Goal: Information Seeking & Learning: Understand process/instructions

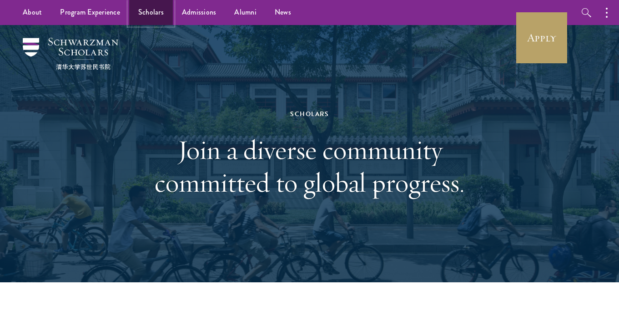
click at [156, 11] on link "Scholars" at bounding box center [151, 12] width 44 height 25
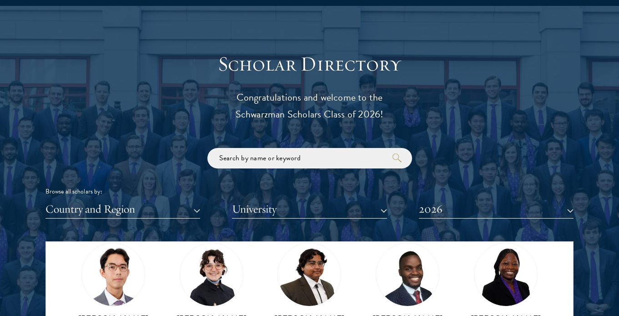
scroll to position [214, 0]
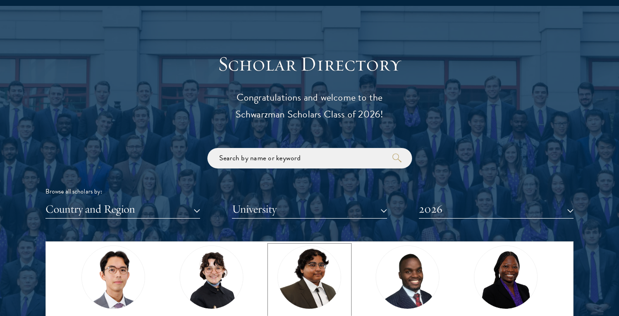
click at [291, 270] on img at bounding box center [309, 276] width 69 height 69
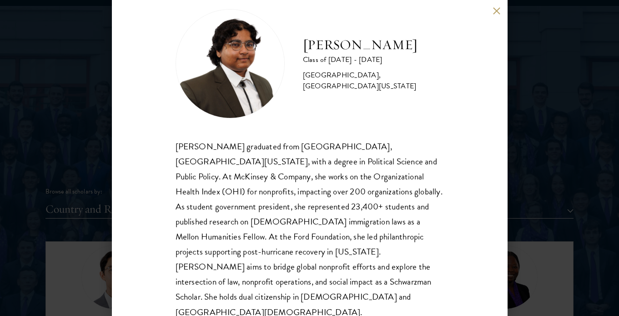
scroll to position [19, 0]
click at [498, 10] on button at bounding box center [497, 11] width 8 height 8
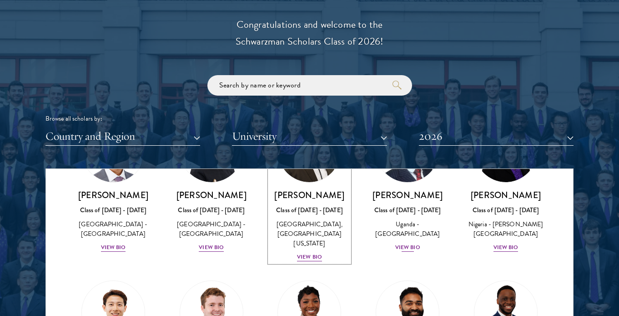
scroll to position [264, 0]
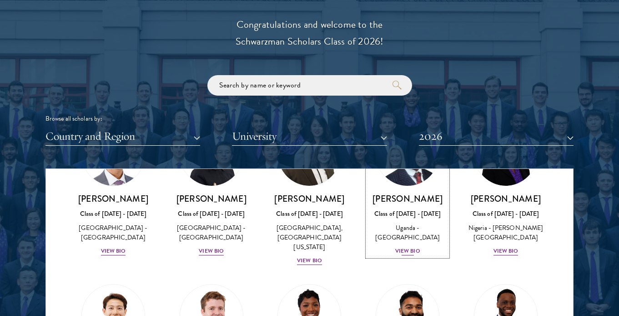
click at [413, 190] on link "Emmanuel Akandwanaho Class of 2025 - 2026 Uganda - Makerere University Kampala …" at bounding box center [408, 189] width 80 height 134
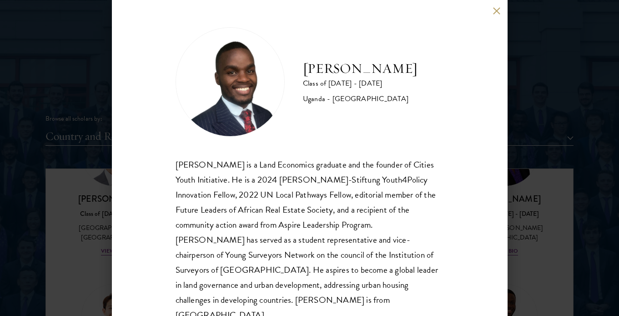
scroll to position [19, 0]
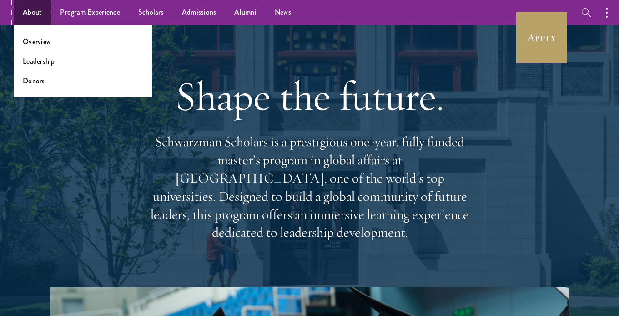
click at [32, 10] on link "About" at bounding box center [32, 12] width 37 height 25
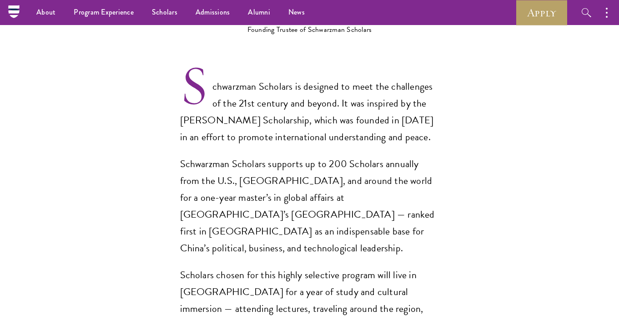
scroll to position [618, 0]
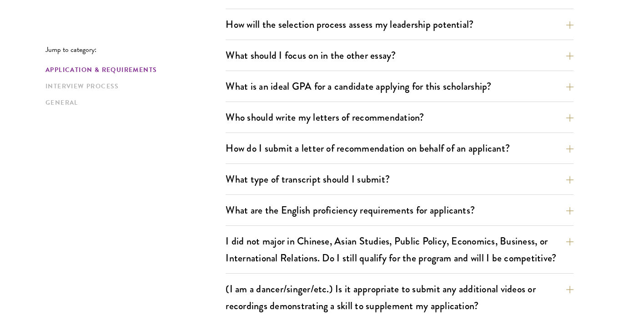
scroll to position [601, 0]
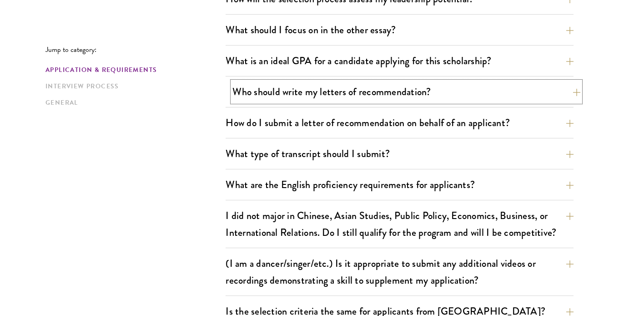
click at [332, 97] on button "Who should write my letters of recommendation?" at bounding box center [406, 91] width 348 height 20
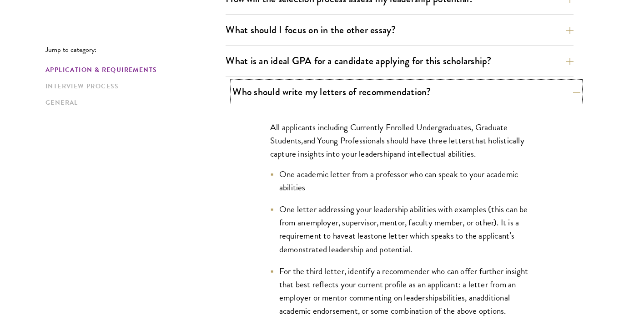
click at [331, 96] on button "Who should write my letters of recommendation?" at bounding box center [406, 91] width 348 height 20
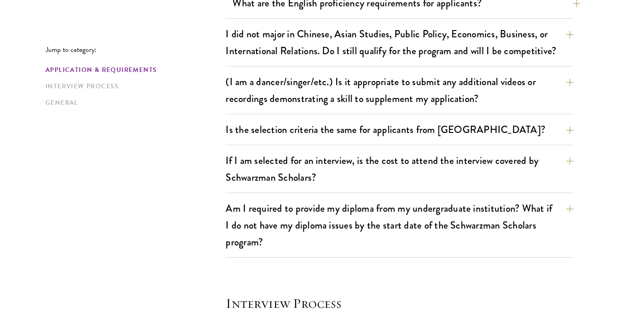
scroll to position [783, 0]
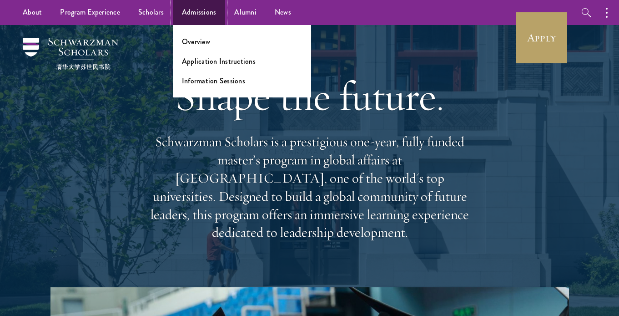
click at [209, 12] on link "Admissions" at bounding box center [199, 12] width 53 height 25
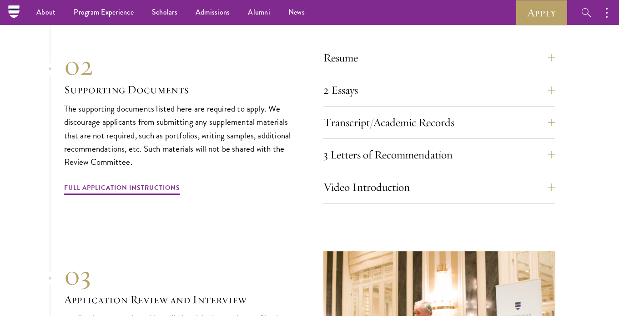
scroll to position [2831, 0]
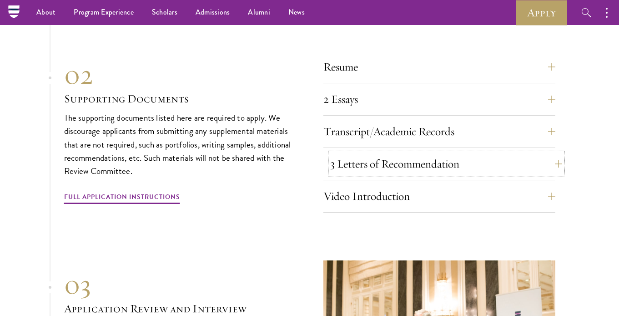
click at [350, 160] on button "3 Letters of Recommendation" at bounding box center [446, 164] width 232 height 22
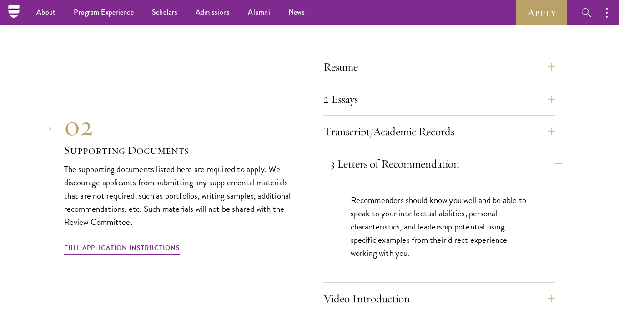
click at [349, 161] on button "3 Letters of Recommendation" at bounding box center [446, 164] width 232 height 22
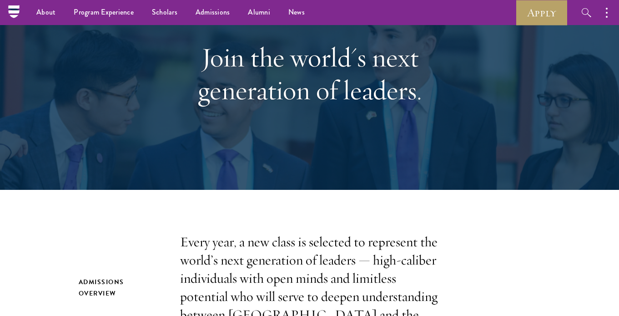
scroll to position [0, 0]
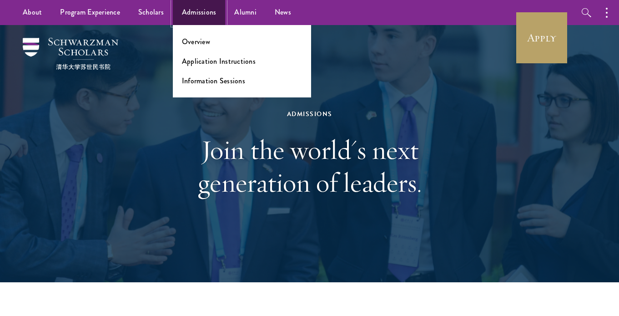
click at [196, 8] on link "Admissions" at bounding box center [199, 12] width 53 height 25
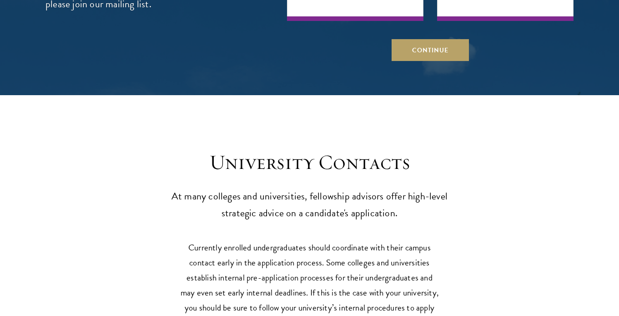
scroll to position [4496, 0]
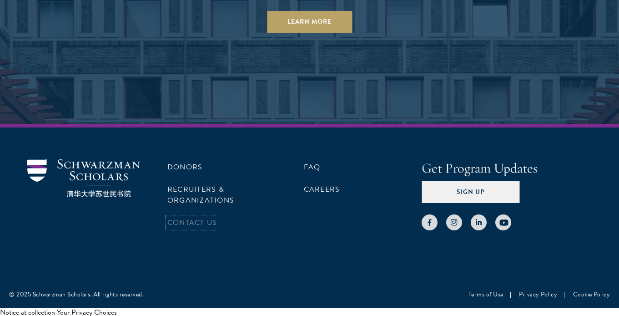
click at [197, 217] on link "Contact Us" at bounding box center [192, 222] width 50 height 11
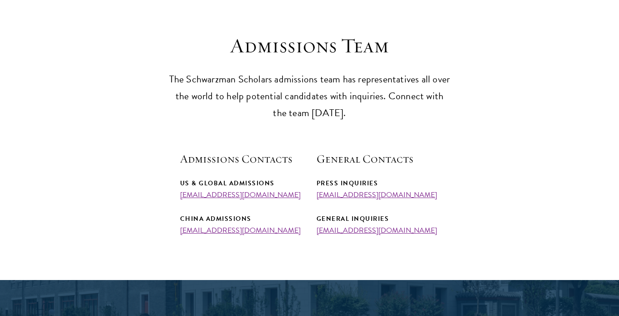
scroll to position [234, 0]
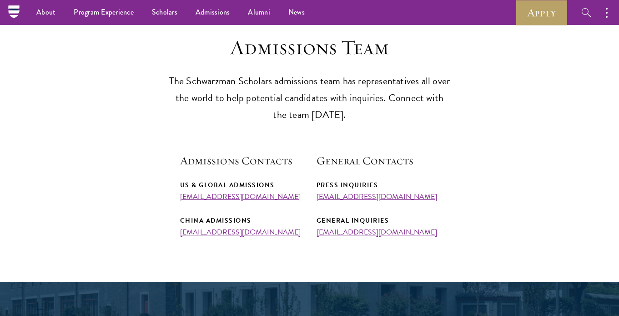
drag, startPoint x: 172, startPoint y: 192, endPoint x: 284, endPoint y: 193, distance: 111.4
click at [285, 194] on section "Admissions Team The Schwarzman Scholars admissions team has representatives all…" at bounding box center [309, 135] width 619 height 201
copy link "[EMAIL_ADDRESS][DOMAIN_NAME]"
